Goal: Find specific page/section: Find specific page/section

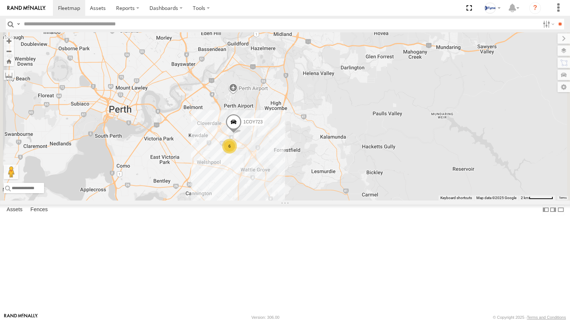
click at [0, 0] on div "All Assets" at bounding box center [0, 0] width 0 height 0
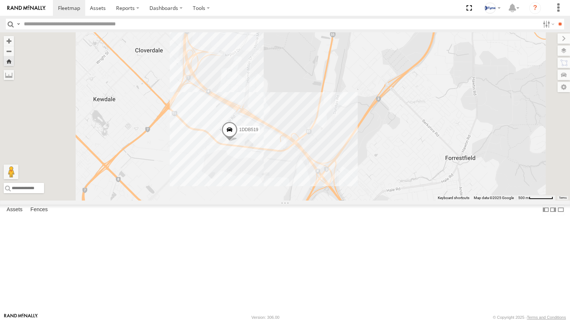
click at [25, 12] on link at bounding box center [26, 8] width 53 height 16
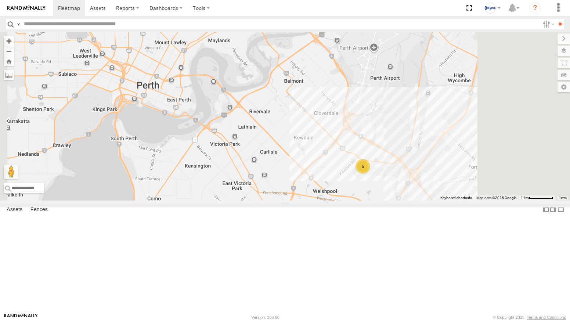
drag, startPoint x: 448, startPoint y: 259, endPoint x: 380, endPoint y: 231, distance: 73.4
click at [380, 201] on div "1COY723 1DDB519 5" at bounding box center [285, 116] width 570 height 168
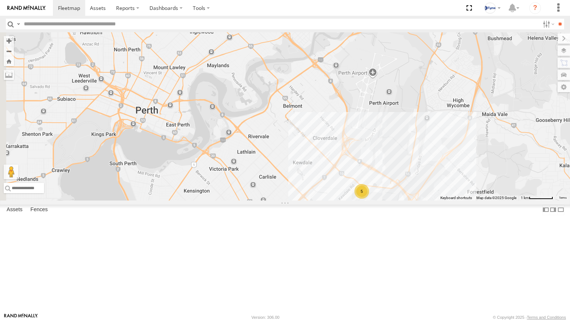
drag, startPoint x: 292, startPoint y: 159, endPoint x: 350, endPoint y: 204, distance: 72.9
click at [350, 201] on div "1COY723 1DDB519 5" at bounding box center [285, 116] width 570 height 168
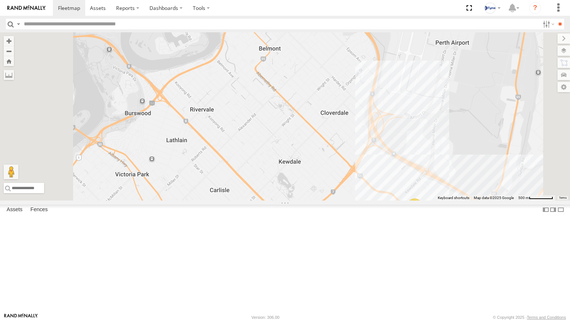
drag, startPoint x: 444, startPoint y: 274, endPoint x: 423, endPoint y: 232, distance: 47.2
click at [425, 201] on div "1COY723 1DDB519 XKW604 4" at bounding box center [285, 116] width 570 height 168
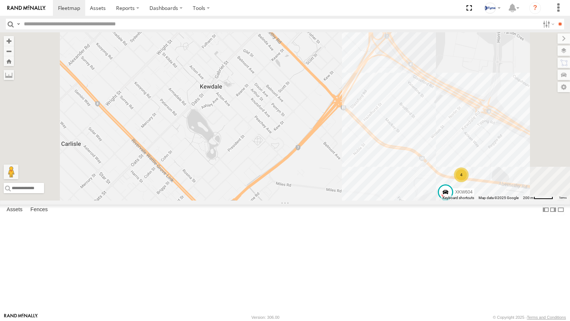
drag, startPoint x: 451, startPoint y: 264, endPoint x: 343, endPoint y: 209, distance: 121.3
click at [344, 201] on div "1COY723 1DDB519 XKW604 4" at bounding box center [285, 116] width 570 height 168
